Goal: Find specific page/section: Find specific page/section

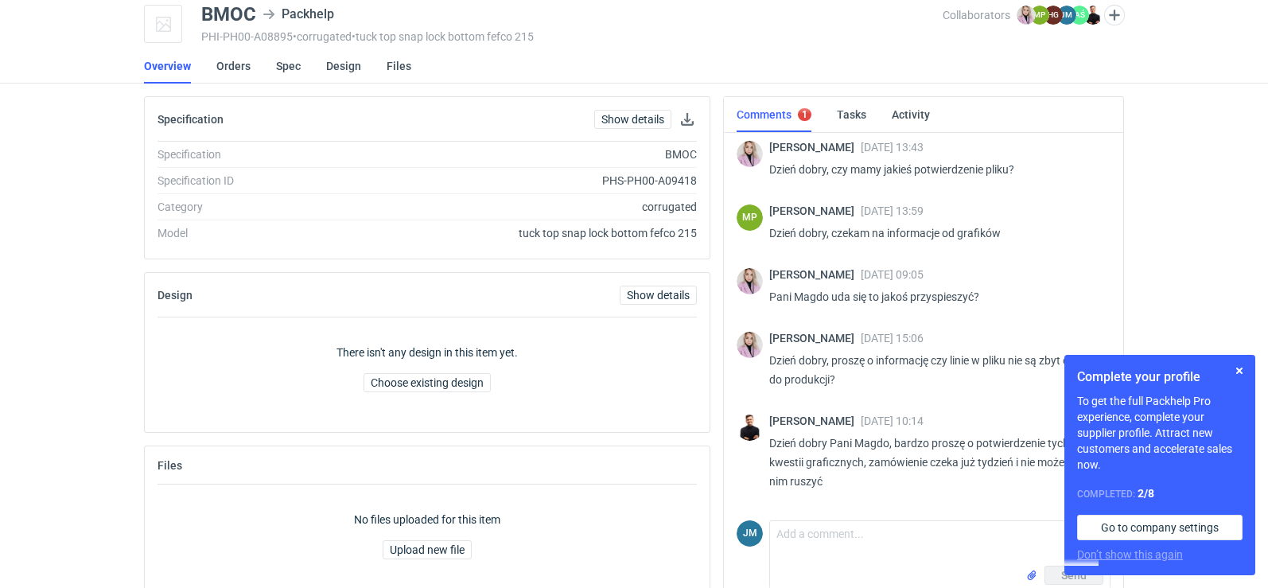
scroll to position [90, 0]
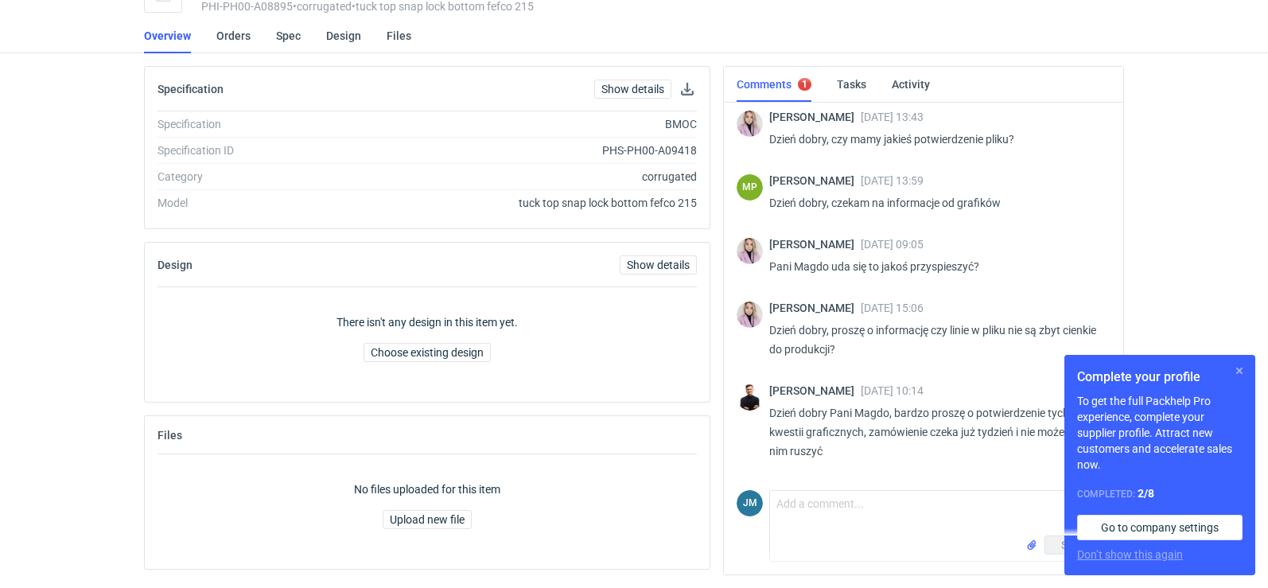
click at [1243, 375] on button "button" at bounding box center [1239, 370] width 19 height 19
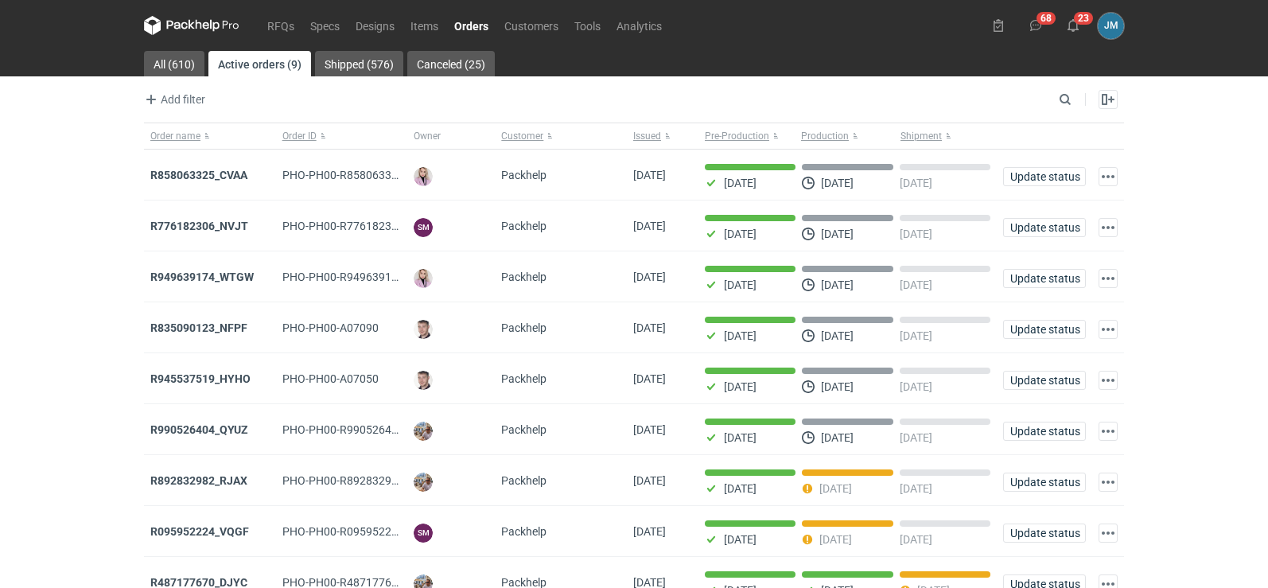
click at [205, 23] on icon at bounding box center [206, 25] width 6 height 7
